Goal: Navigation & Orientation: Find specific page/section

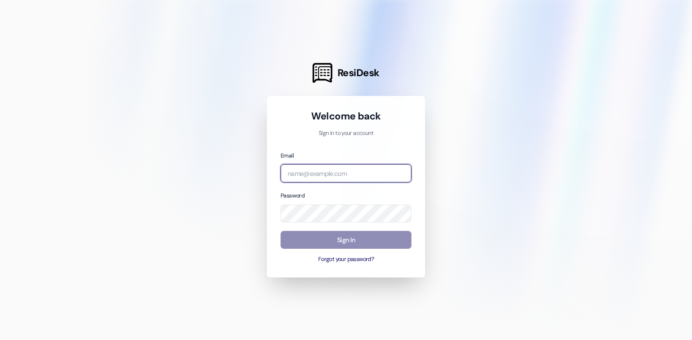
type input "[PERSON_NAME][EMAIL_ADDRESS][DOMAIN_NAME]"
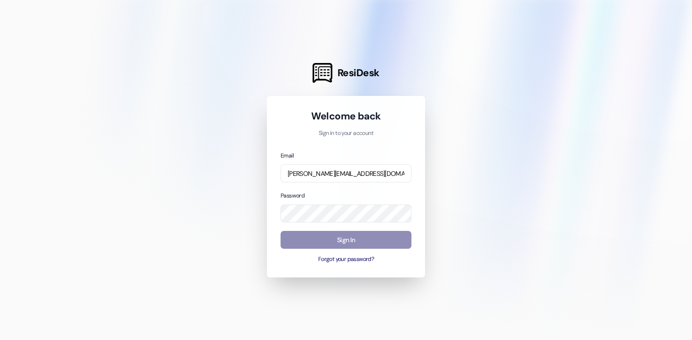
click at [335, 235] on button "Sign In" at bounding box center [346, 240] width 131 height 18
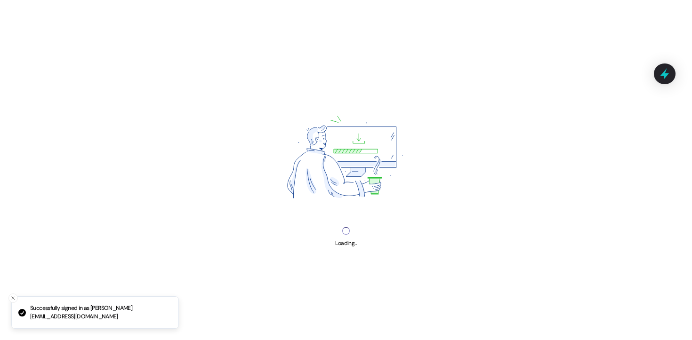
click at [335, 235] on div "Loading... Loading..." at bounding box center [346, 170] width 692 height 340
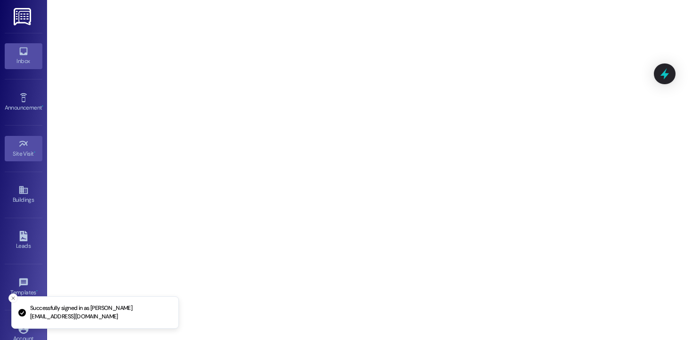
click at [21, 50] on icon at bounding box center [23, 51] width 10 height 10
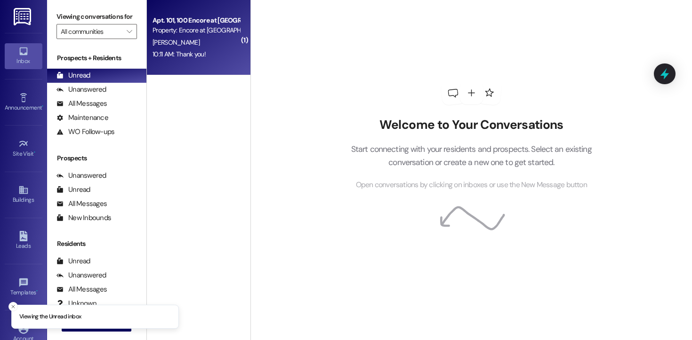
click at [186, 35] on div "Property: Encore at [GEOGRAPHIC_DATA]" at bounding box center [196, 30] width 87 height 10
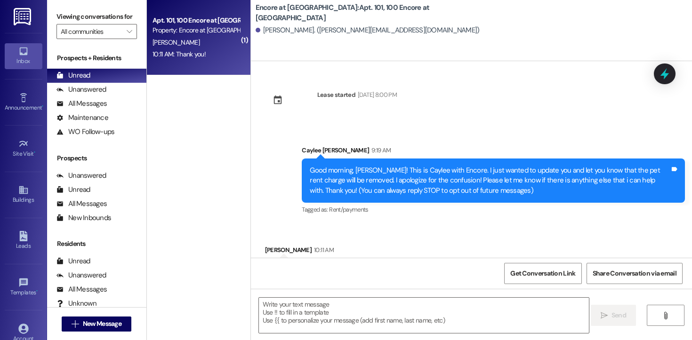
scroll to position [46, 0]
